Goal: Information Seeking & Learning: Learn about a topic

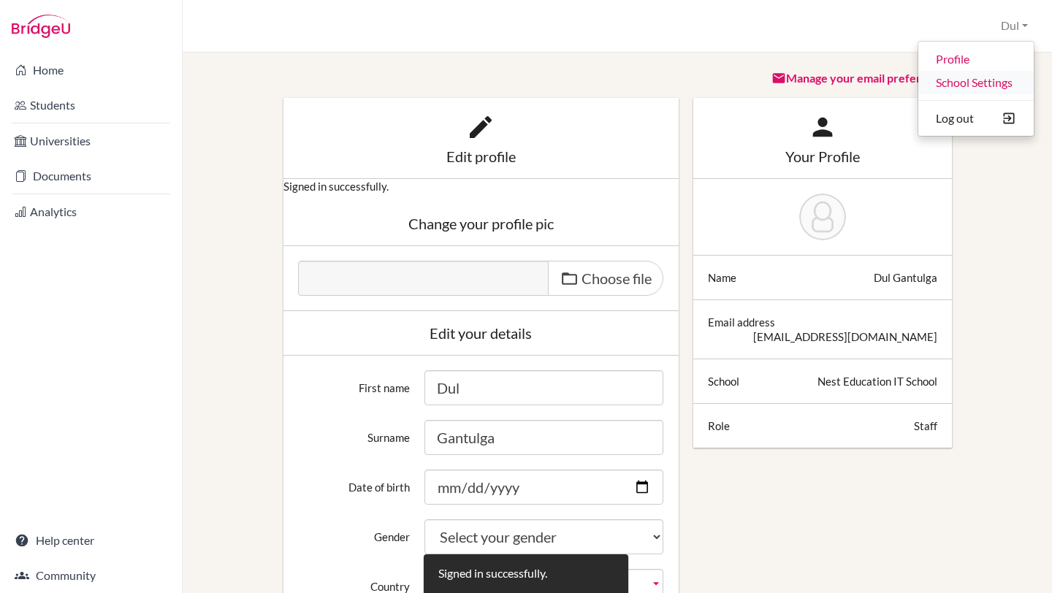
click at [1001, 83] on link "School Settings" at bounding box center [975, 82] width 115 height 23
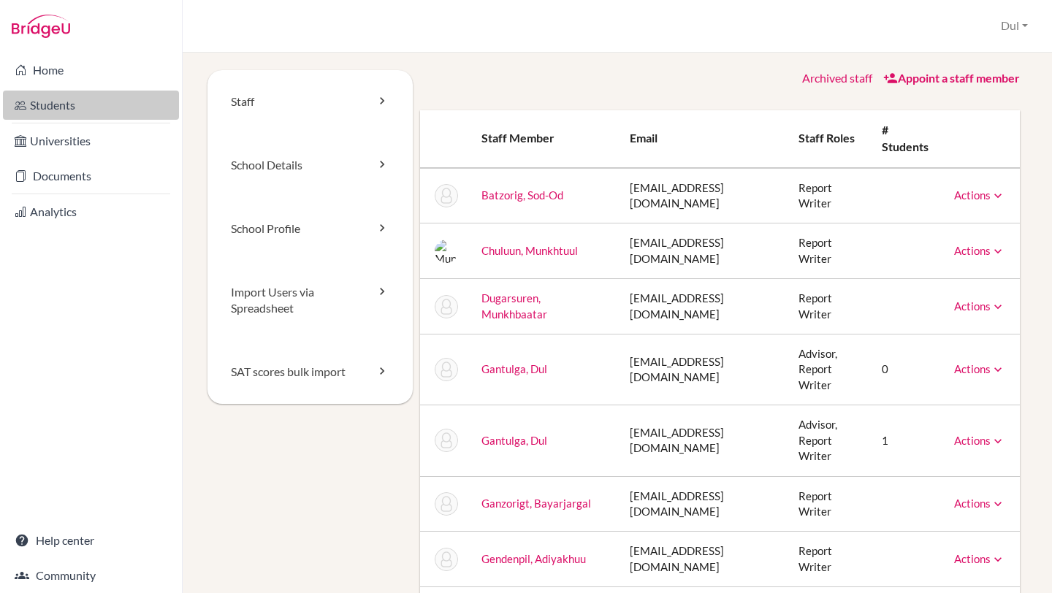
click at [120, 107] on link "Students" at bounding box center [91, 105] width 176 height 29
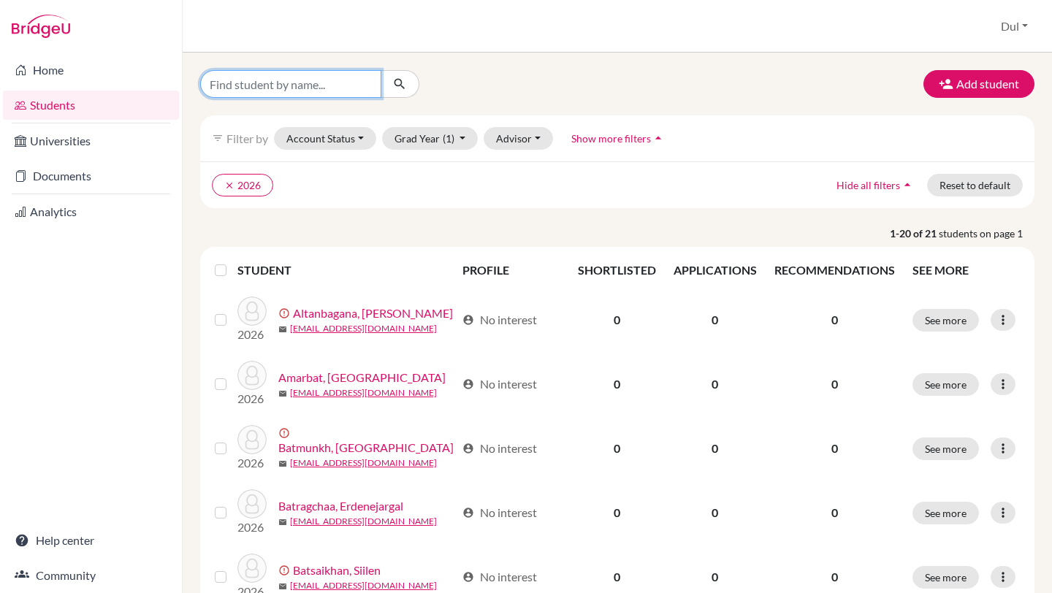
click at [333, 85] on input "Find student by name..." at bounding box center [290, 84] width 181 height 28
type input "test"
click button "submit" at bounding box center [400, 84] width 39 height 28
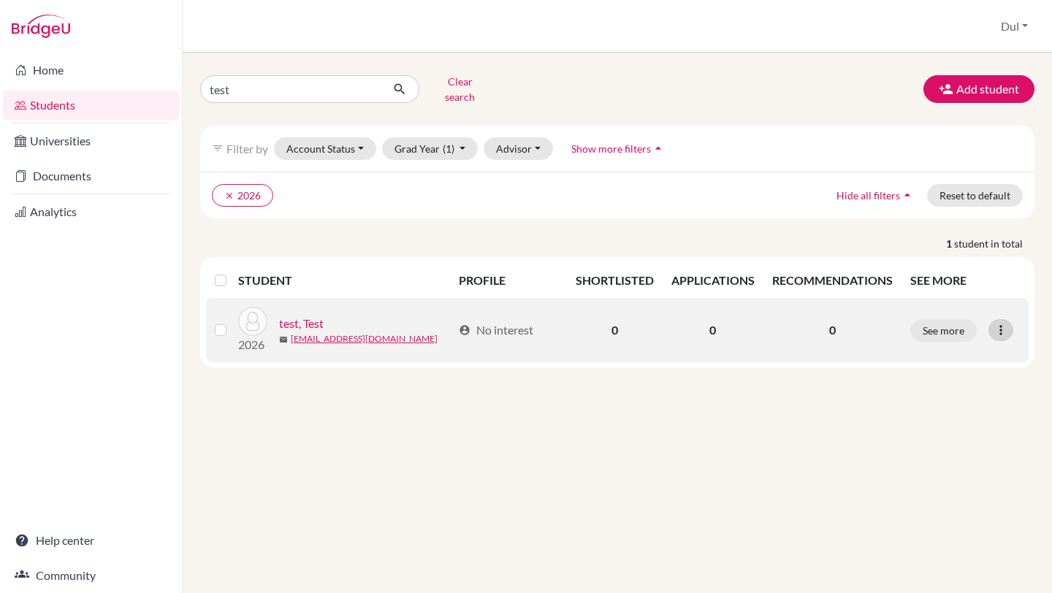
click at [1002, 324] on icon at bounding box center [1001, 330] width 15 height 15
click at [1004, 323] on icon at bounding box center [1001, 330] width 15 height 15
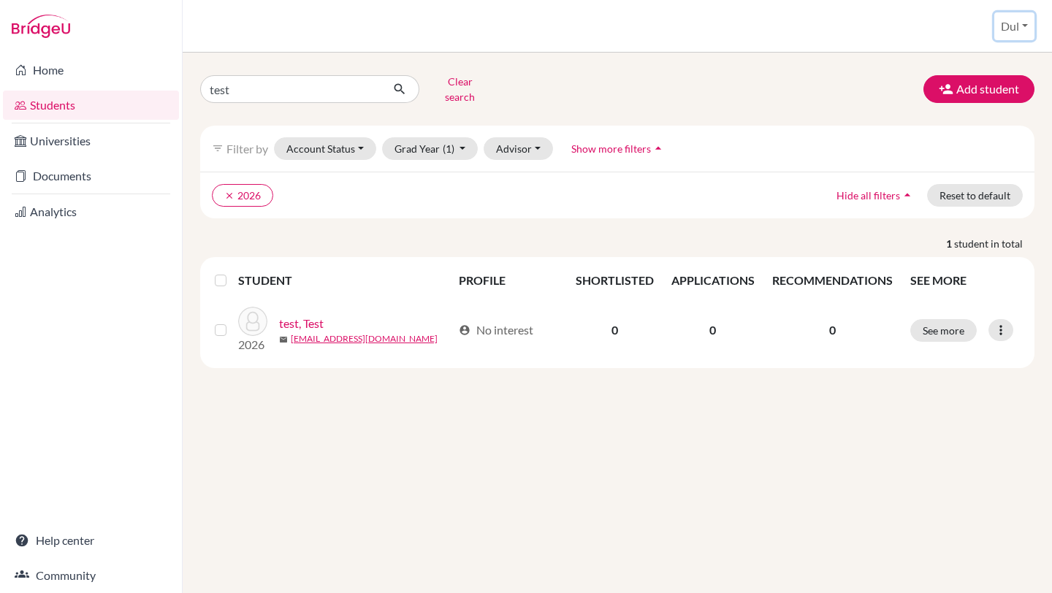
click at [1021, 14] on button "Dul" at bounding box center [1014, 26] width 40 height 28
click at [1021, 24] on button "Dul" at bounding box center [1014, 26] width 40 height 28
click at [450, 80] on button "Clear search" at bounding box center [459, 89] width 81 height 38
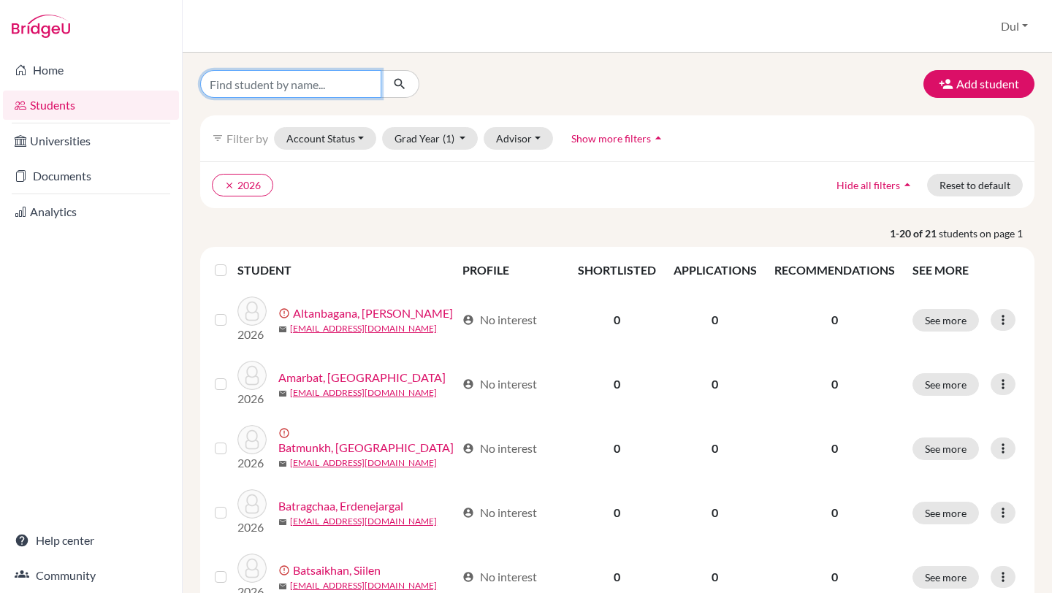
click at [323, 77] on input "Find student by name..." at bounding box center [290, 84] width 181 height 28
type input "test"
click at [408, 84] on button "submit" at bounding box center [400, 84] width 39 height 28
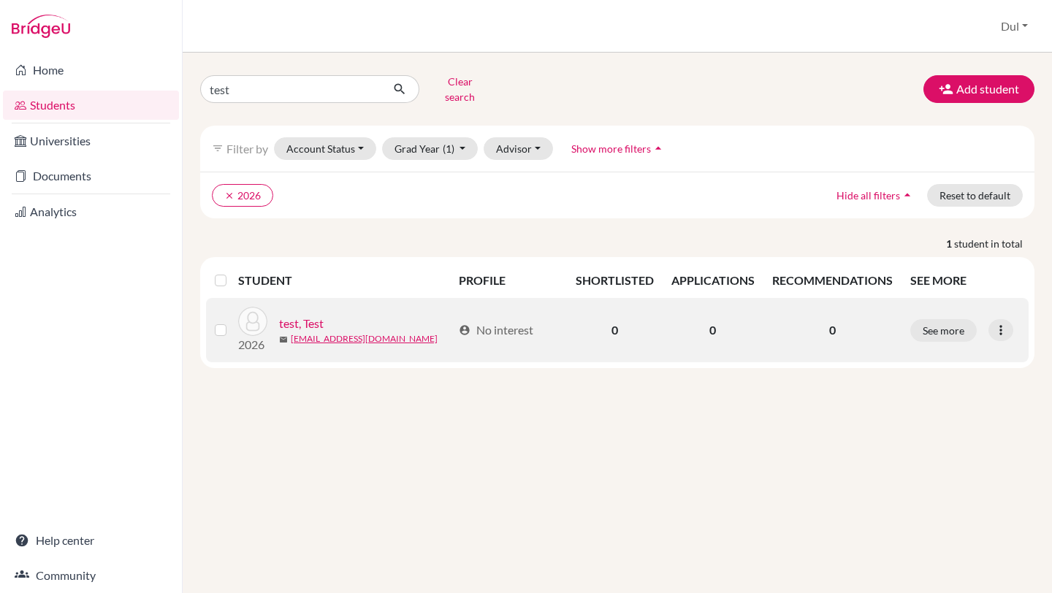
click at [232, 321] on label at bounding box center [232, 321] width 0 height 0
click at [0, 0] on input "checkbox" at bounding box center [0, 0] width 0 height 0
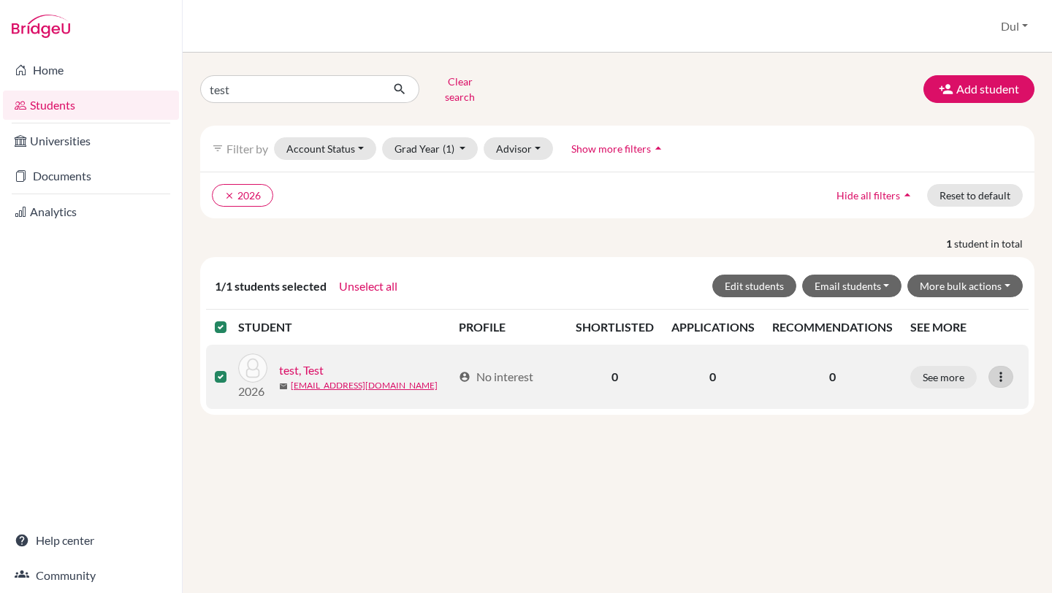
click at [999, 370] on icon at bounding box center [1001, 377] width 15 height 15
click at [998, 370] on icon at bounding box center [1001, 377] width 15 height 15
click at [752, 372] on td "0" at bounding box center [713, 377] width 101 height 64
click at [288, 354] on div "2026 test, Test mail dulgantulga@yahoo.com" at bounding box center [339, 377] width 225 height 47
click at [297, 362] on link "test, Test" at bounding box center [301, 371] width 45 height 18
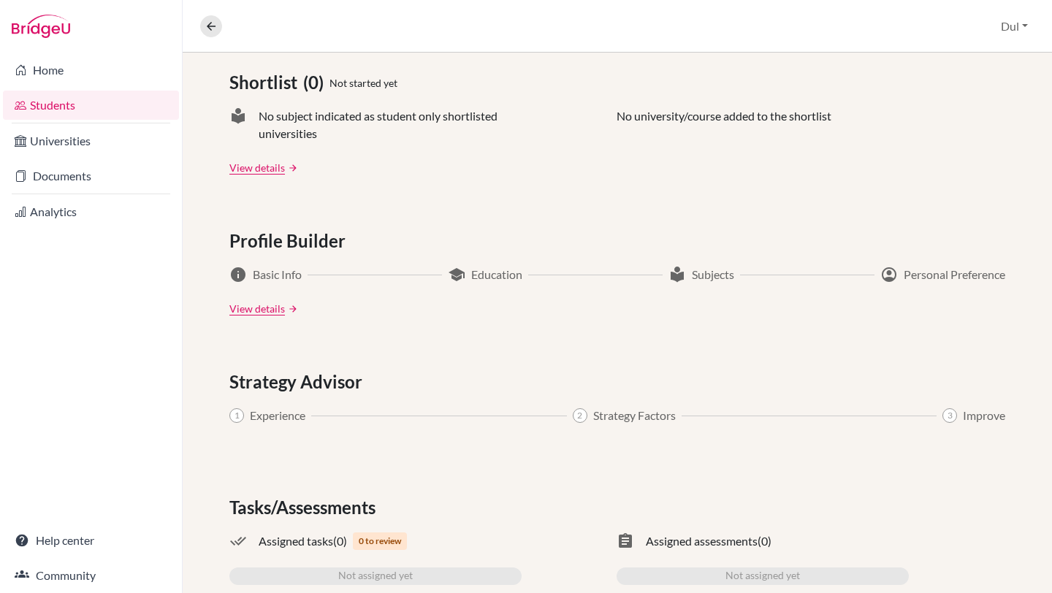
scroll to position [692, 0]
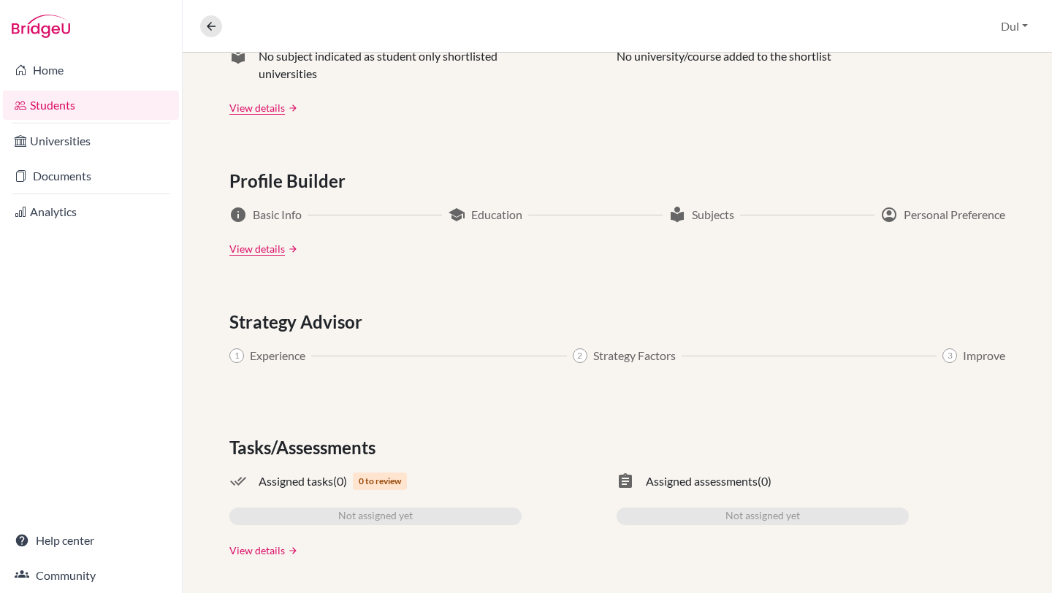
click at [275, 550] on link "View details" at bounding box center [257, 550] width 56 height 15
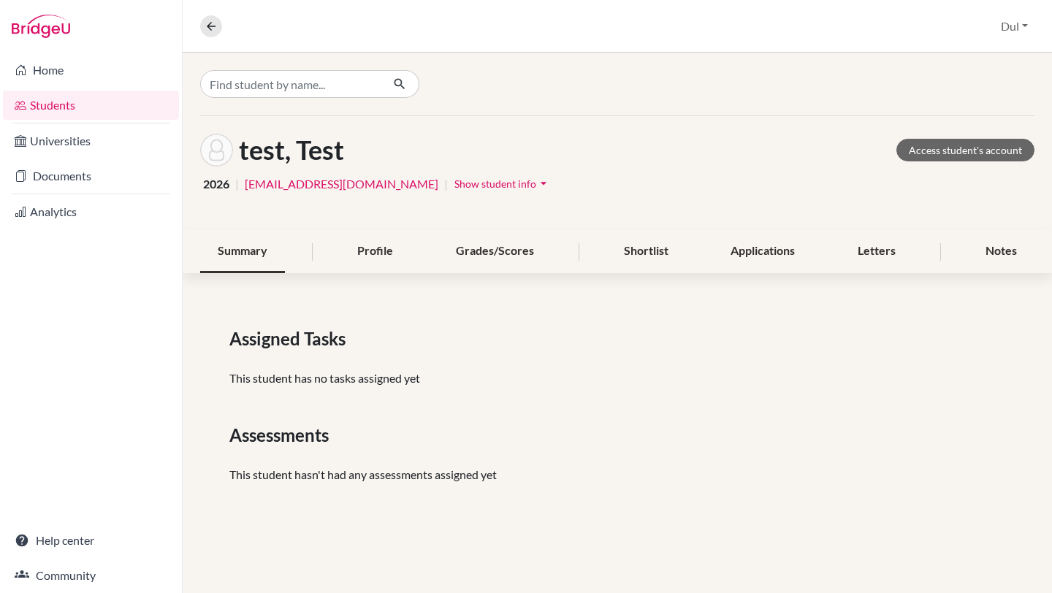
click at [247, 255] on div "Summary" at bounding box center [242, 251] width 85 height 43
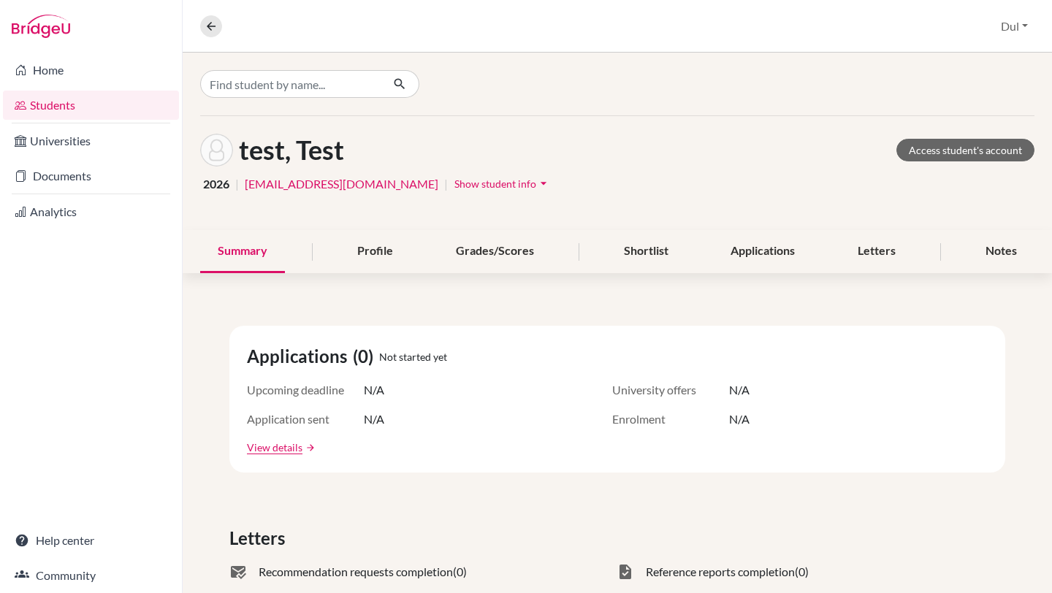
click at [454, 180] on span "Show student info" at bounding box center [495, 184] width 82 height 12
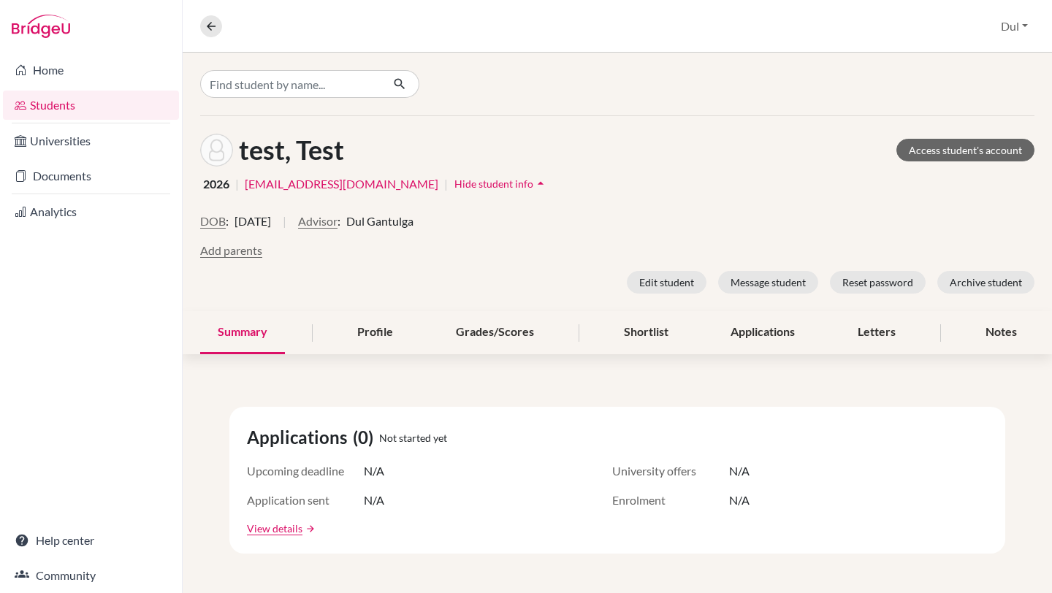
click at [454, 180] on span "Hide student info" at bounding box center [493, 184] width 79 height 12
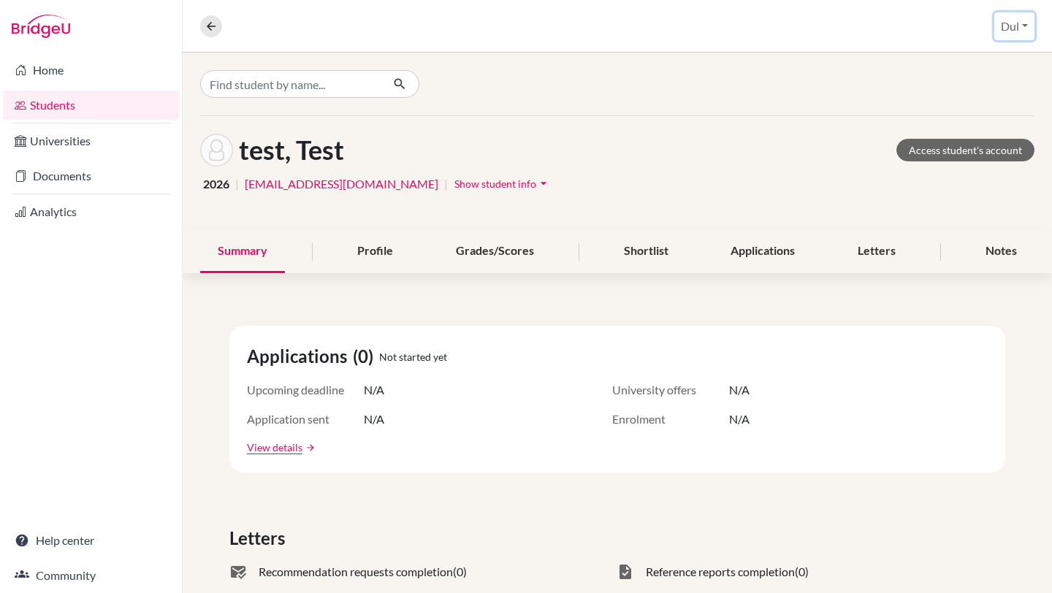
click at [1008, 21] on button "Dul" at bounding box center [1014, 26] width 40 height 28
click at [972, 123] on button "Log out" at bounding box center [978, 118] width 115 height 23
